Goal: Task Accomplishment & Management: Manage account settings

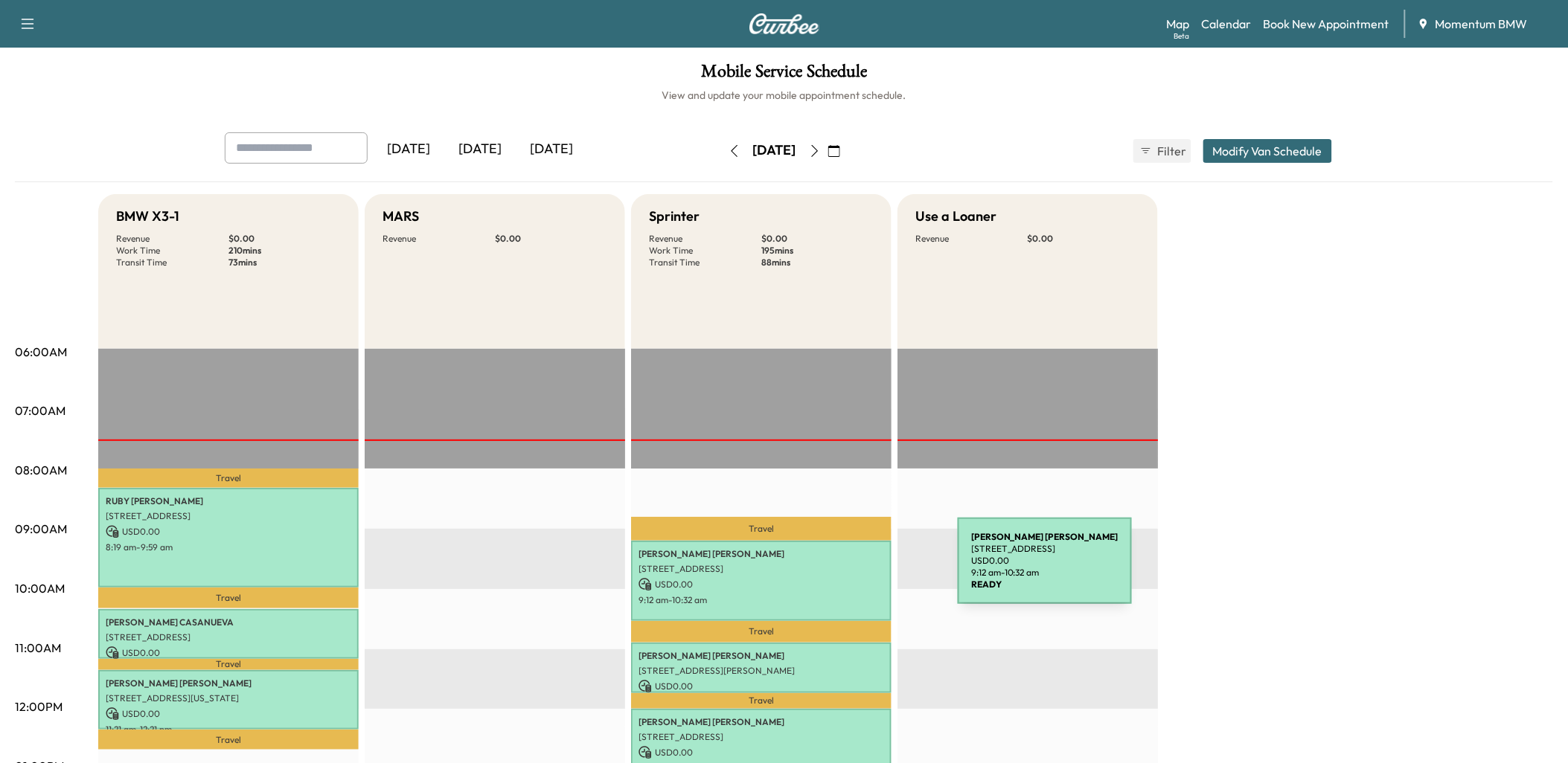
click at [846, 570] on p "[STREET_ADDRESS]" at bounding box center [761, 568] width 246 height 12
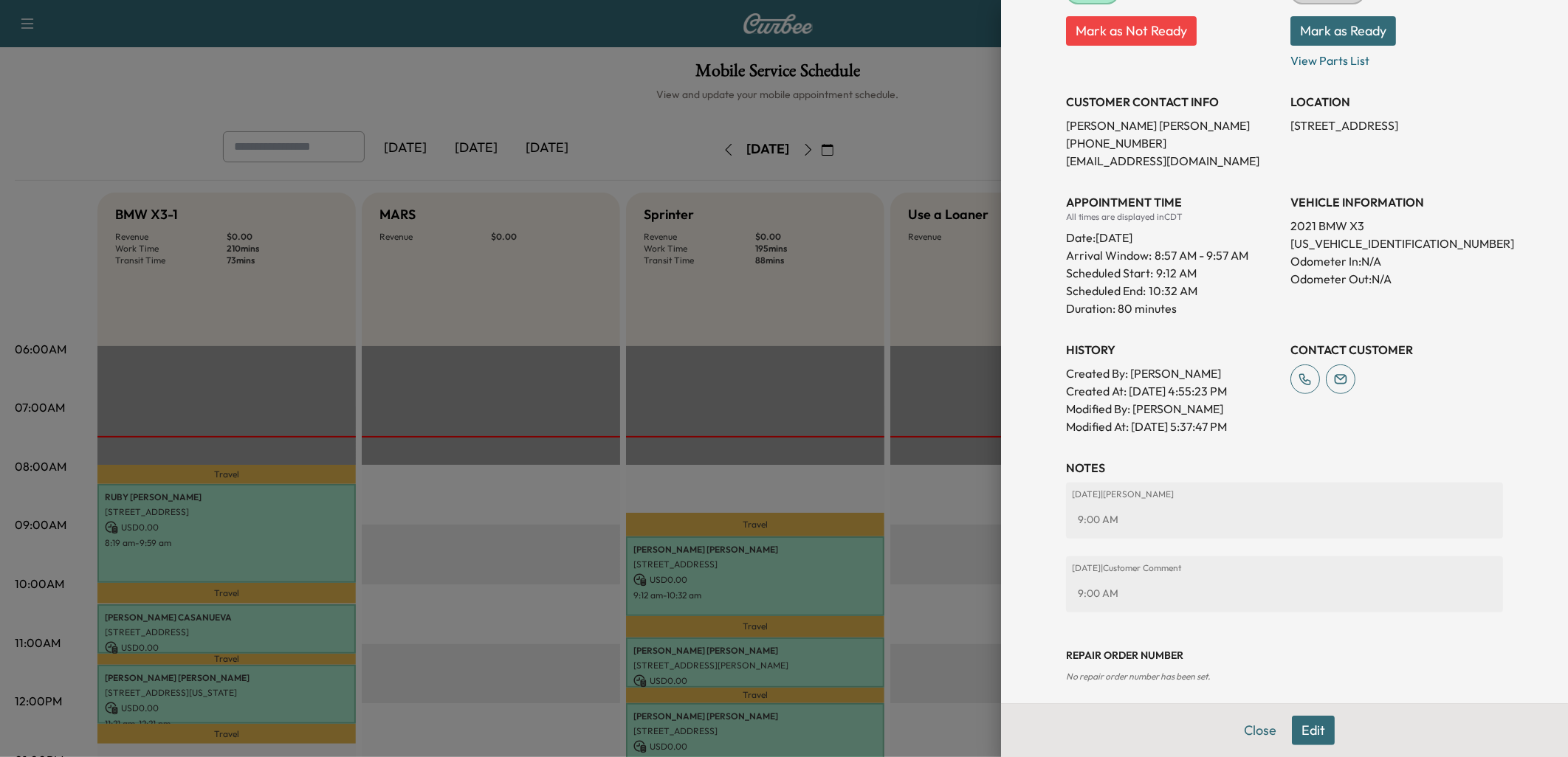
click at [1303, 732] on button "Edit" at bounding box center [1314, 730] width 43 height 29
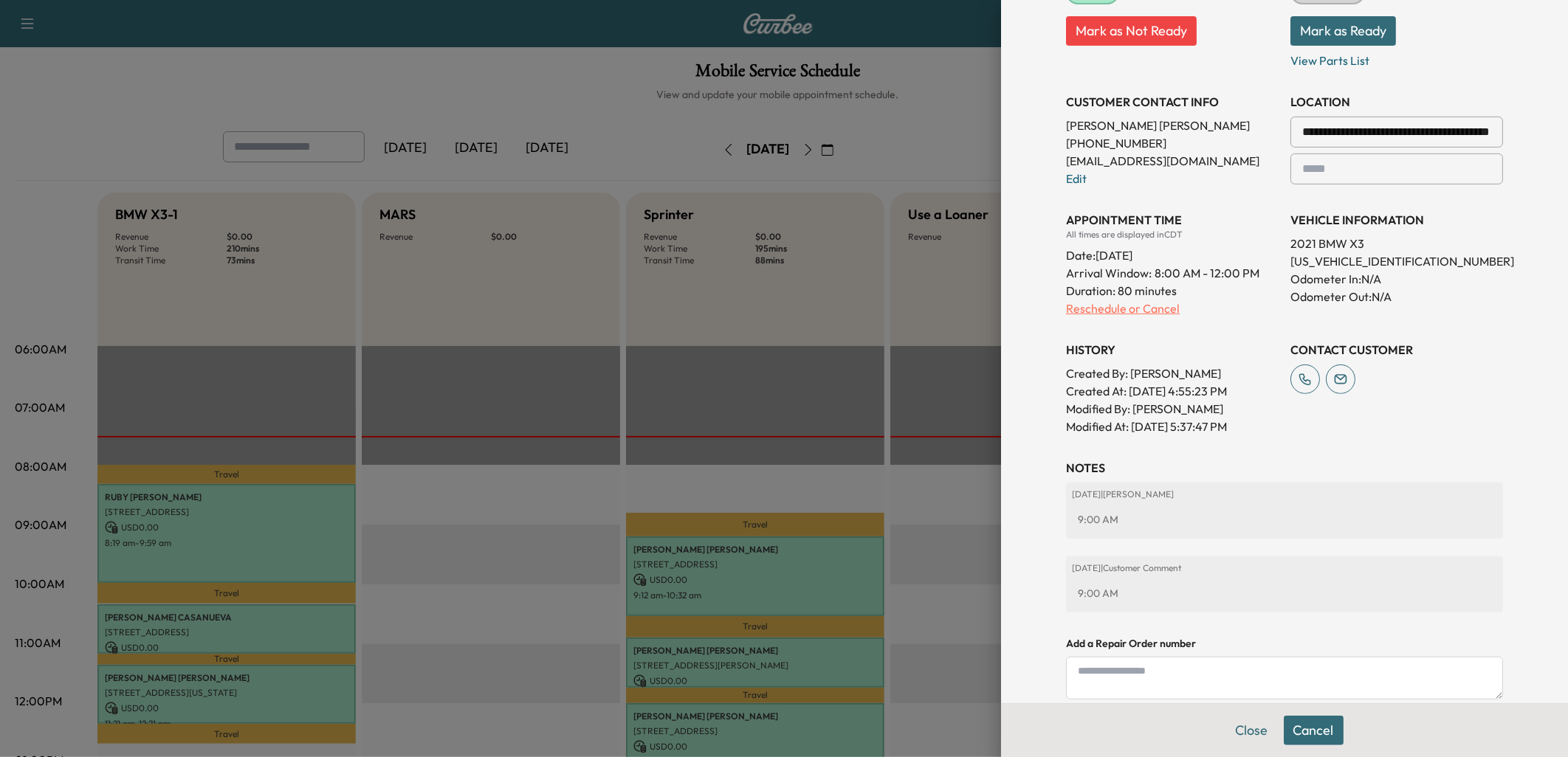
click at [1091, 307] on p "Reschedule or Cancel" at bounding box center [1173, 308] width 213 height 18
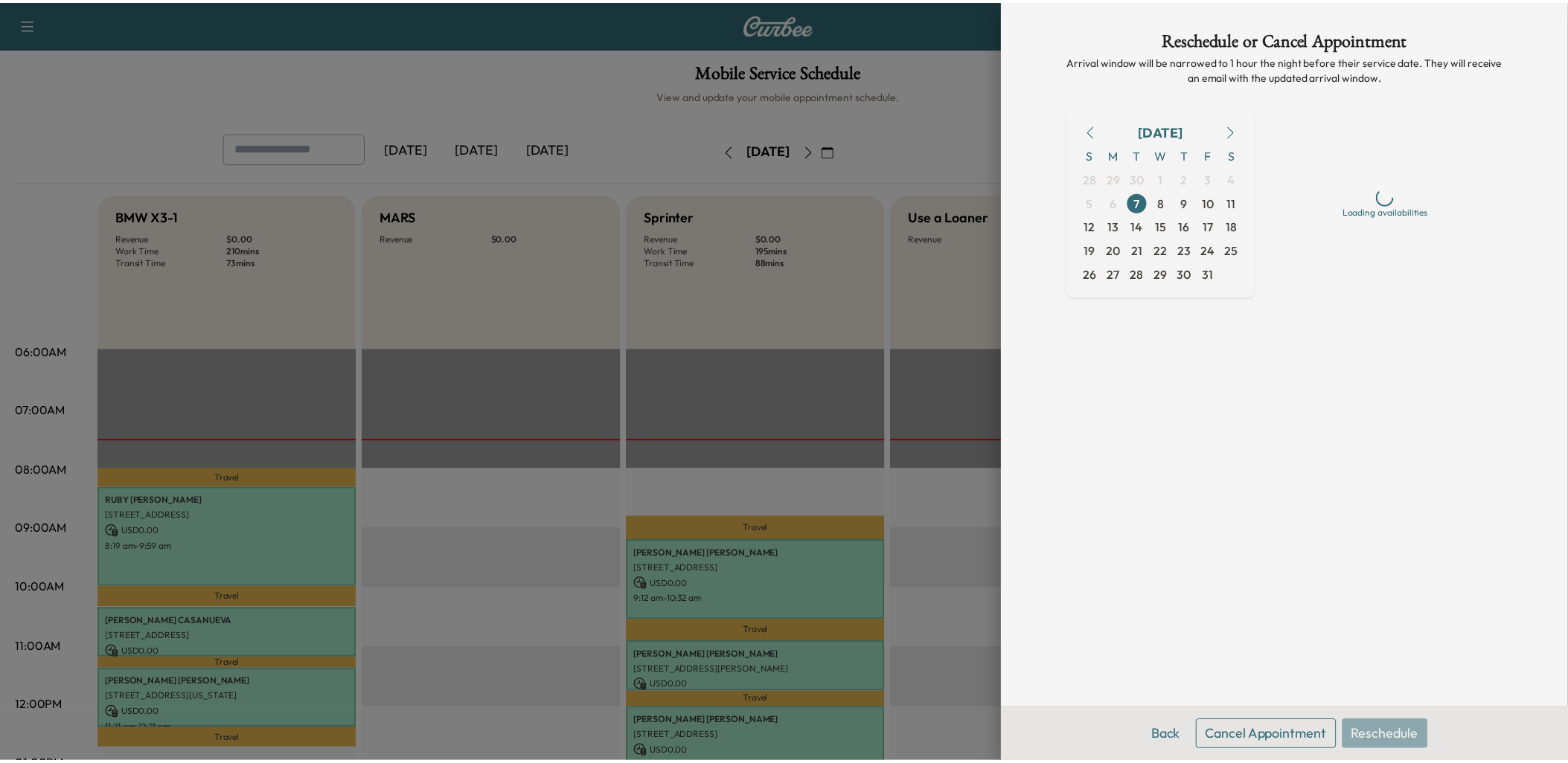
scroll to position [0, 0]
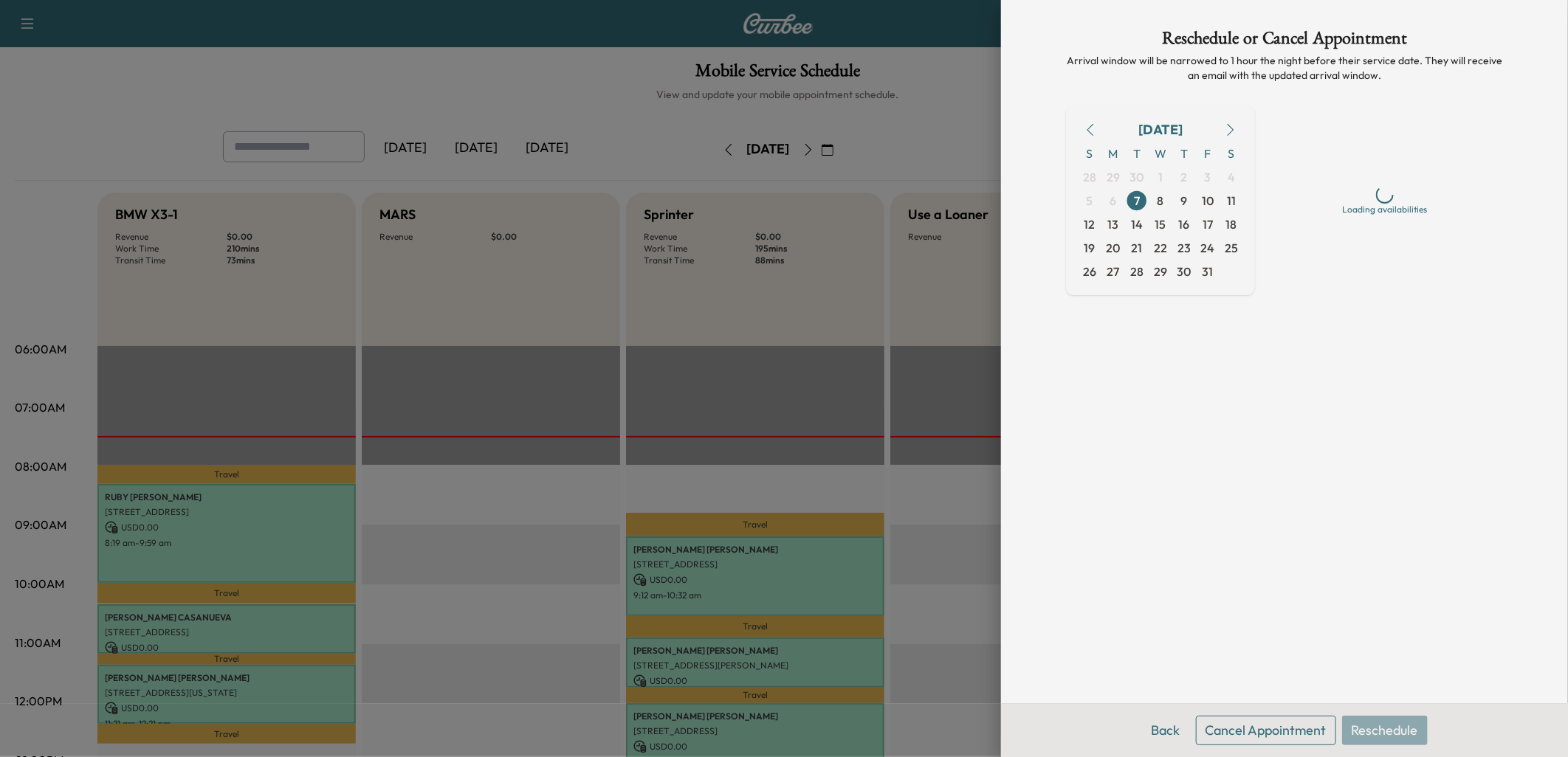
click at [1250, 731] on button "Cancel Appointment" at bounding box center [1266, 730] width 140 height 29
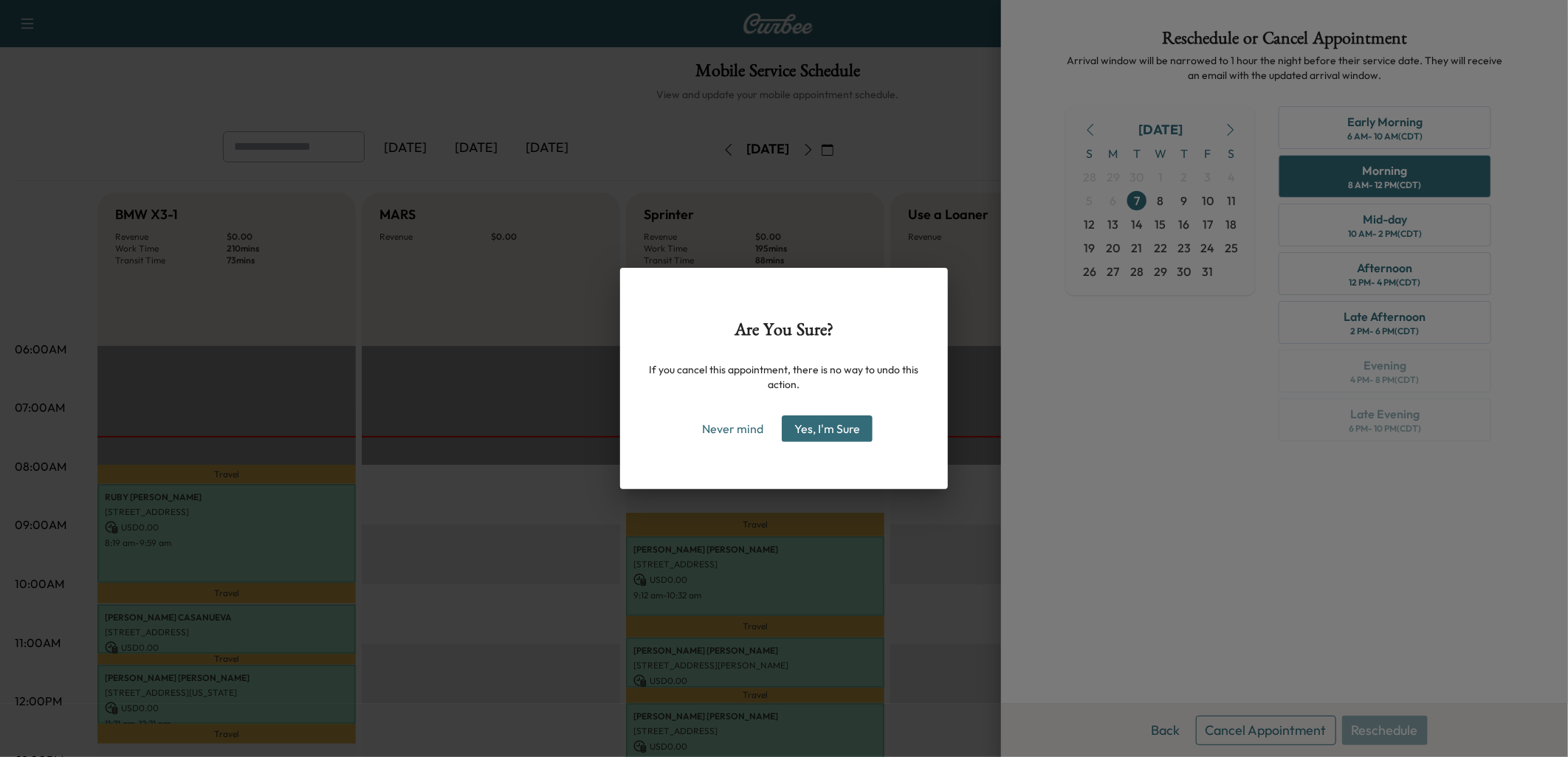
click at [842, 424] on button "Yes, I'm Sure" at bounding box center [828, 429] width 91 height 27
